Goal: Task Accomplishment & Management: Manage account settings

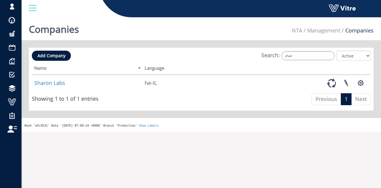
type input "shar"
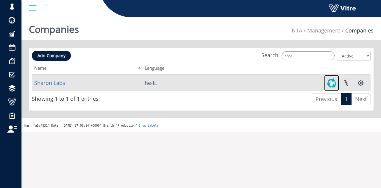
click at [334, 83] on link at bounding box center [331, 83] width 15 height 16
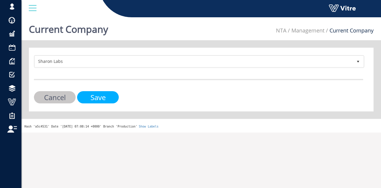
click at [99, 95] on input "Save" at bounding box center [98, 97] width 42 height 12
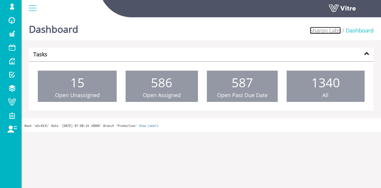
click at [319, 32] on link "Sharon Labs" at bounding box center [325, 30] width 31 height 7
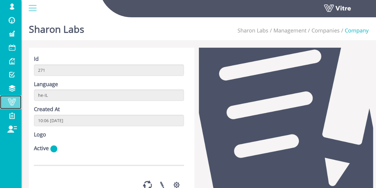
click at [9, 100] on span at bounding box center [11, 101] width 15 height 7
